Goal: Information Seeking & Learning: Find specific fact

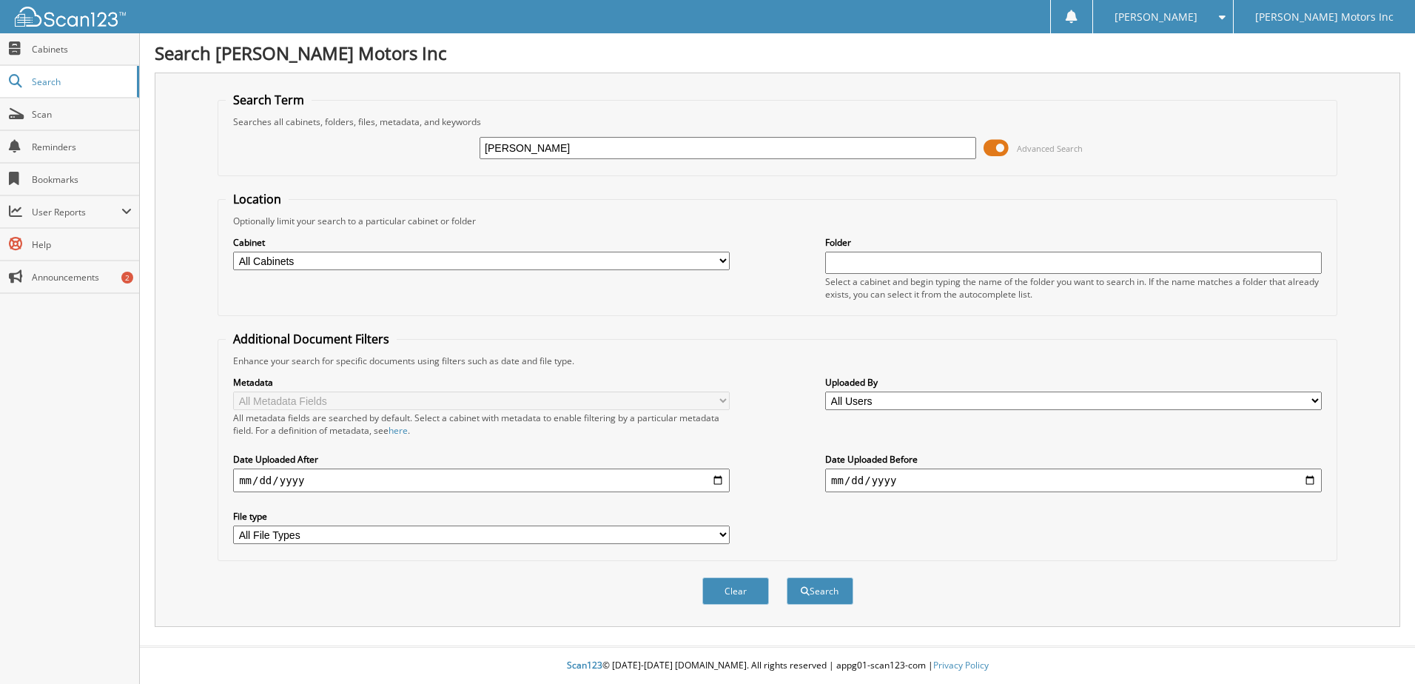
type input "KEVING KING"
click at [787, 577] on button "Search" at bounding box center [820, 590] width 67 height 27
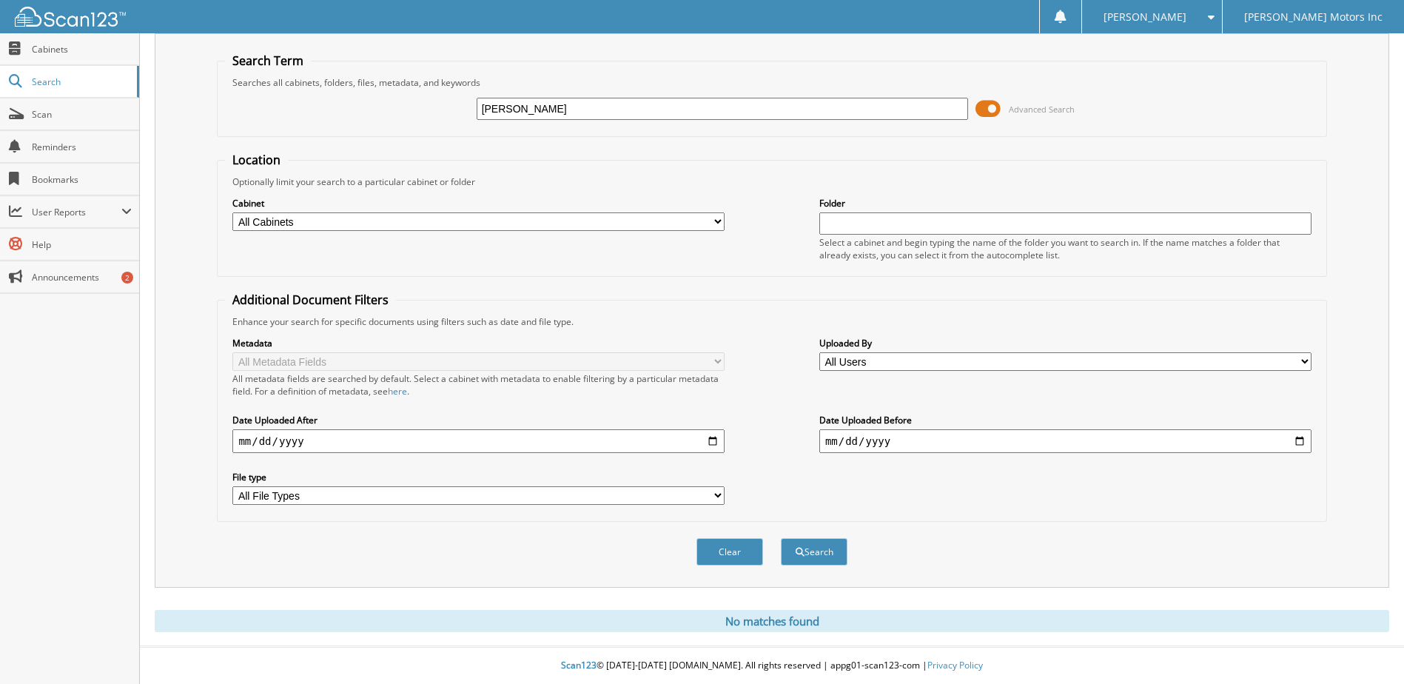
scroll to position [40, 0]
click at [519, 110] on input "[PERSON_NAME]" at bounding box center [723, 109] width 492 height 22
type input "[PERSON_NAME]"
click at [781, 538] on button "Search" at bounding box center [814, 551] width 67 height 27
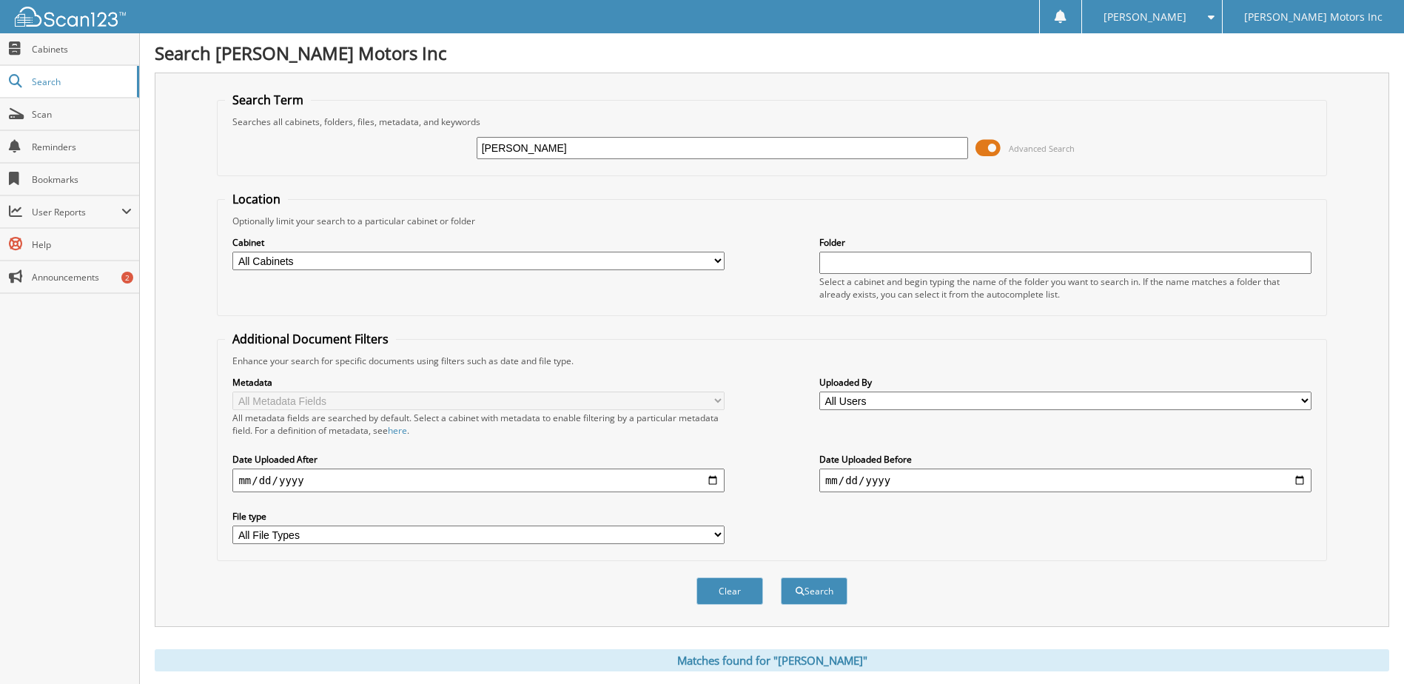
scroll to position [226, 0]
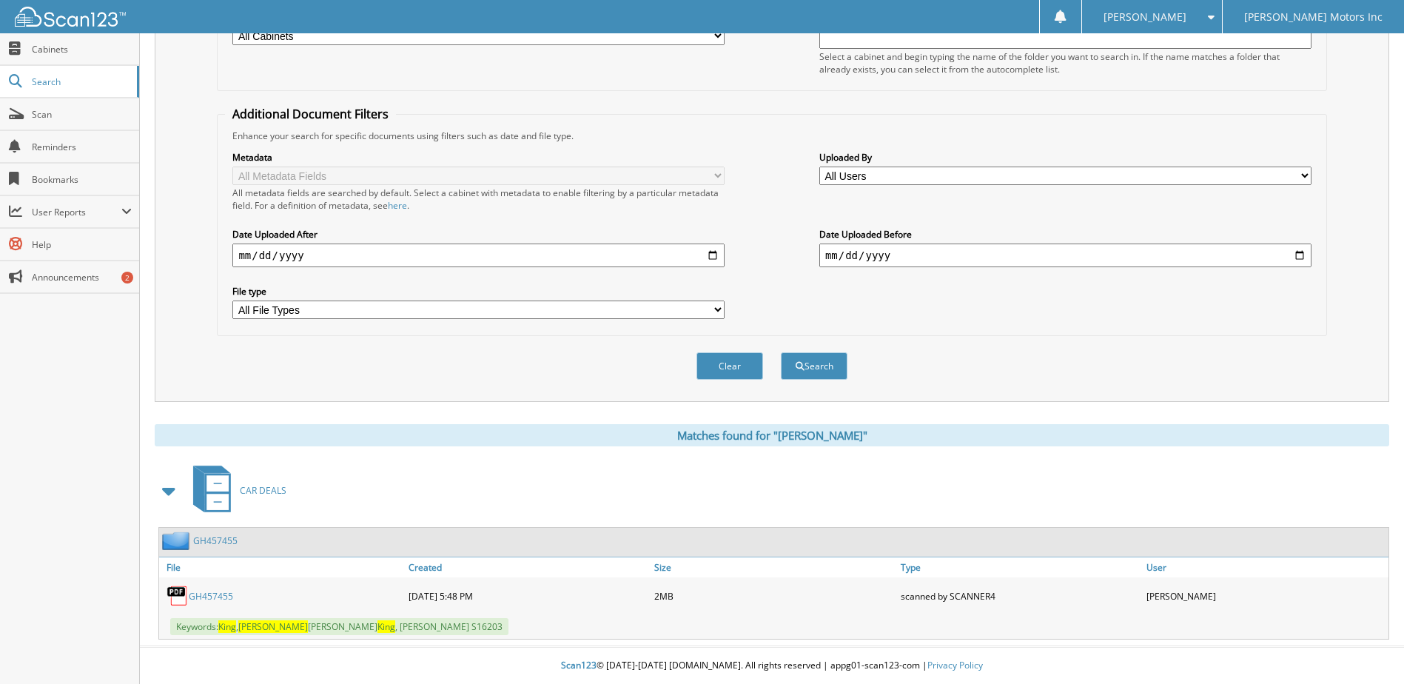
click at [206, 594] on link "GH457455" at bounding box center [211, 596] width 44 height 13
